Goal: Information Seeking & Learning: Learn about a topic

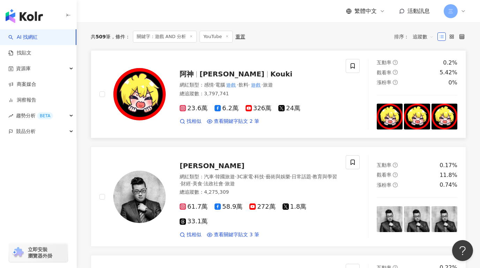
scroll to position [189, 0]
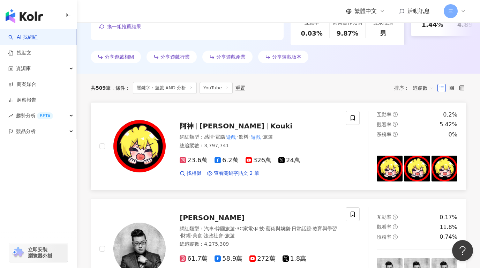
click at [210, 126] on span "神々松" at bounding box center [232, 126] width 65 height 8
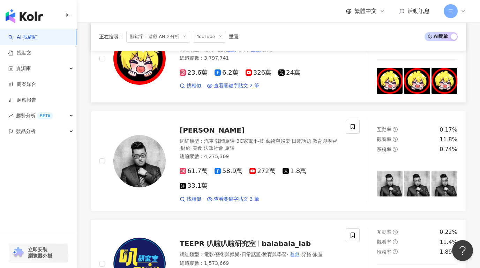
scroll to position [328, 0]
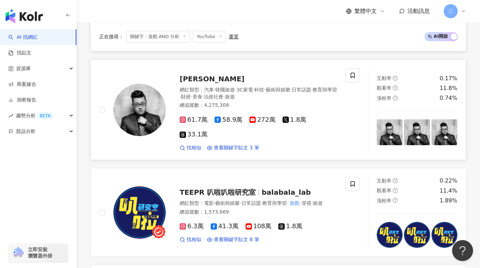
click at [188, 74] on div "[PERSON_NAME]" at bounding box center [259, 79] width 158 height 10
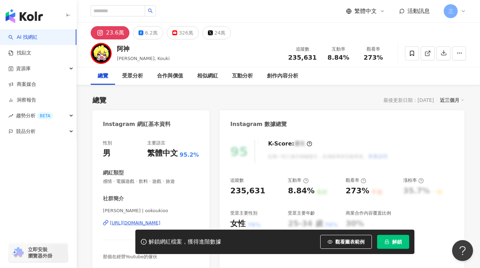
click at [122, 48] on div "阿神" at bounding box center [143, 48] width 53 height 9
click at [188, 32] on div "326萬" at bounding box center [186, 33] width 14 height 10
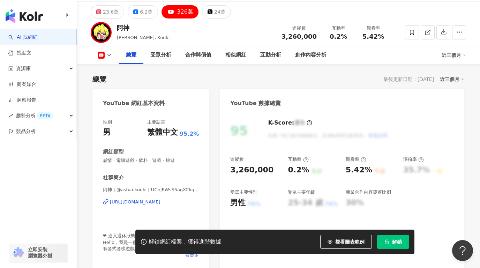
scroll to position [50, 0]
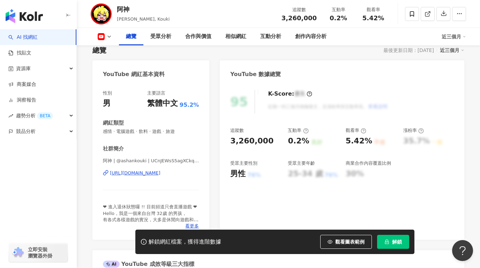
click at [140, 172] on div "https://www.youtube.com/channel/UCnJEWsS5agXCkqIpyHC9Grg" at bounding box center [135, 173] width 51 height 6
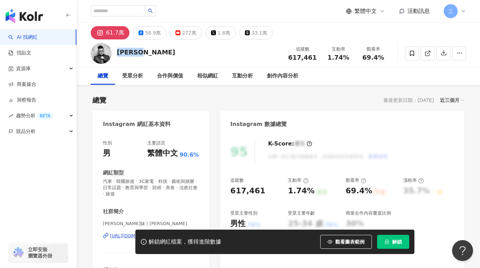
drag, startPoint x: 116, startPoint y: 52, endPoint x: 165, endPoint y: 52, distance: 49.9
click at [165, 52] on div "Joeman 追蹤數 617,461 互動率 1.74% 觀看率 69.4%" at bounding box center [278, 53] width 403 height 28
copy div "Joeman"
click at [221, 59] on div "Joeman 追蹤數 617,461 互動率 1.74% 觀看率 69.4%" at bounding box center [278, 53] width 403 height 28
click at [186, 33] on div "272萬" at bounding box center [189, 33] width 14 height 10
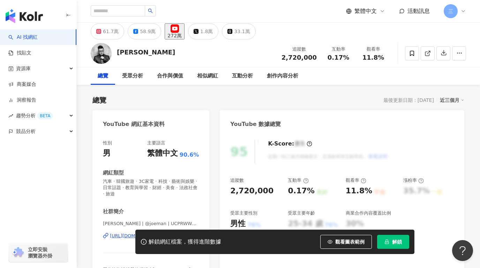
click at [132, 208] on div "社群簡介 Joeman | @joeman | UCPRWWKG0VkBA0Pqa4Jr5j0Q https://www.youtube.com/channe…" at bounding box center [151, 244] width 96 height 72
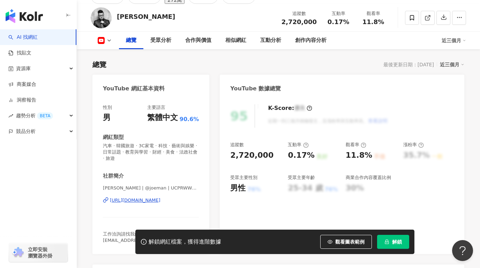
click at [144, 200] on div "https://www.youtube.com/channel/UCPRWWKG0VkBA0Pqa4Jr5j0Q" at bounding box center [135, 200] width 51 height 6
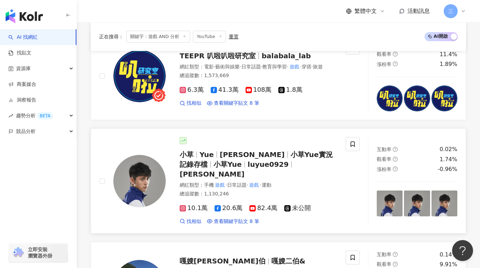
scroll to position [445, 0]
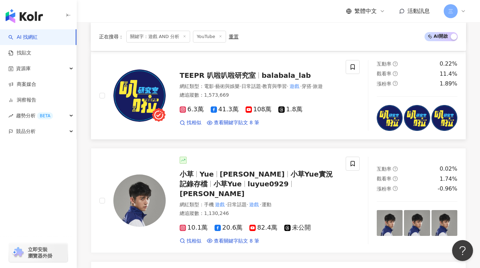
click at [252, 110] on span "108萬" at bounding box center [259, 109] width 26 height 7
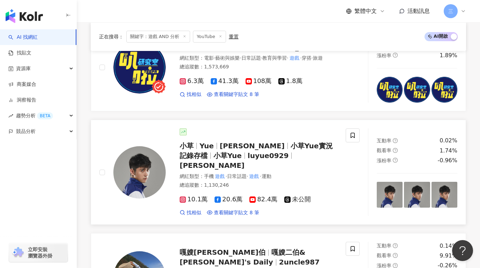
scroll to position [490, 0]
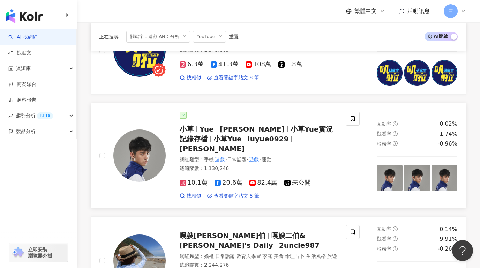
click at [224, 132] on span "盧子賢" at bounding box center [252, 129] width 65 height 8
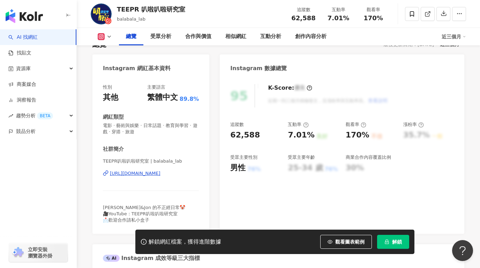
scroll to position [55, 0]
click at [105, 38] on button at bounding box center [105, 36] width 28 height 7
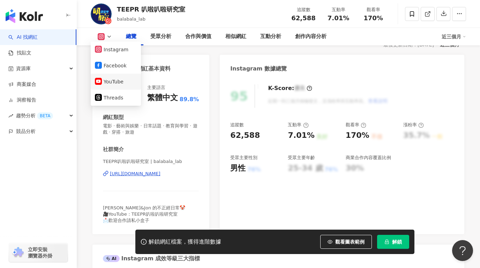
click at [123, 79] on button "YouTube" at bounding box center [116, 82] width 42 height 10
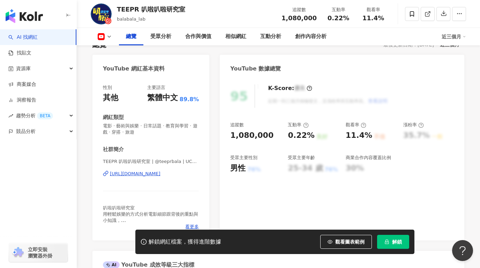
click at [147, 175] on div "https://www.youtube.com/channel/UCzAOdjLlfyW19t8PtG1f7MA" at bounding box center [135, 174] width 51 height 6
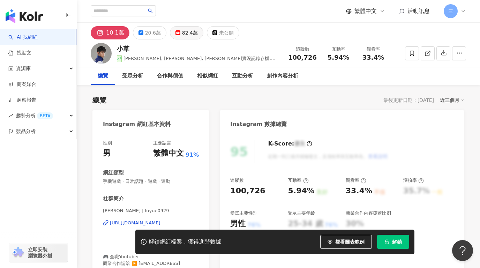
click at [182, 37] on div "82.4萬" at bounding box center [190, 33] width 16 height 10
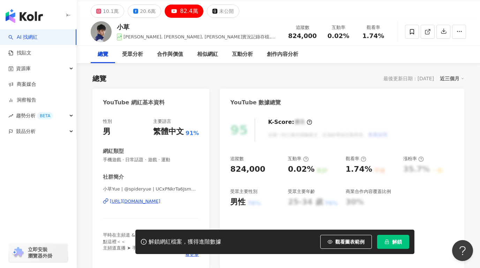
scroll to position [66, 0]
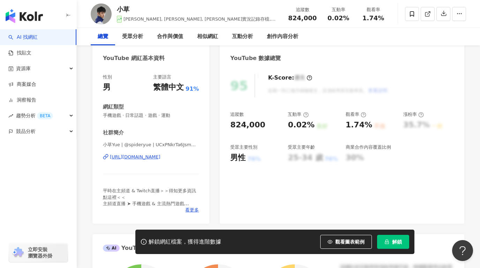
click at [152, 155] on div "[URL][DOMAIN_NAME]" at bounding box center [135, 157] width 51 height 6
